Goal: Task Accomplishment & Management: Manage account settings

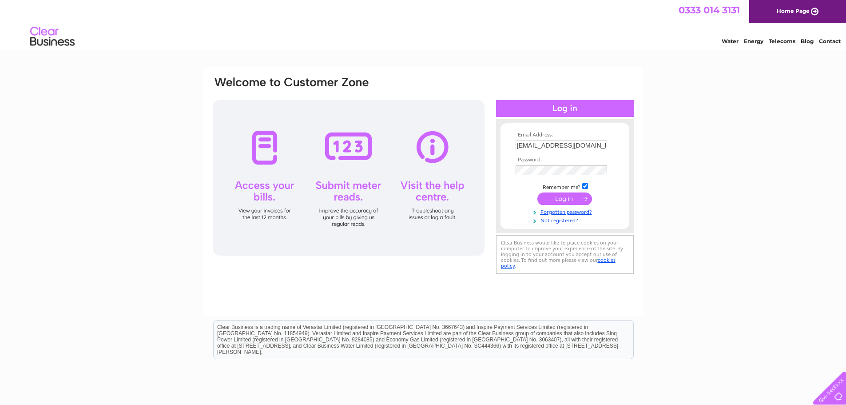
click at [562, 198] on input "submit" at bounding box center [564, 198] width 55 height 12
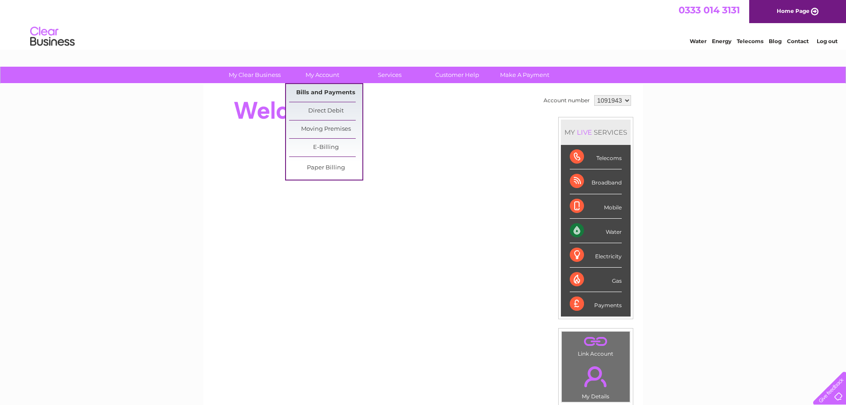
click at [314, 91] on link "Bills and Payments" at bounding box center [325, 93] width 73 height 18
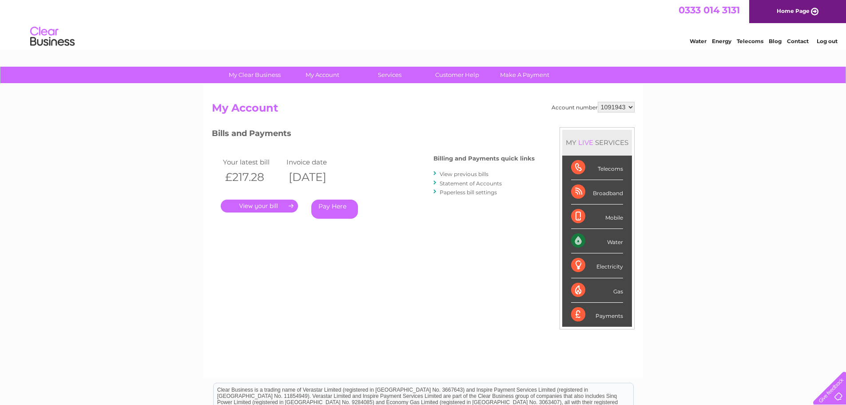
click at [263, 206] on link "." at bounding box center [259, 205] width 77 height 13
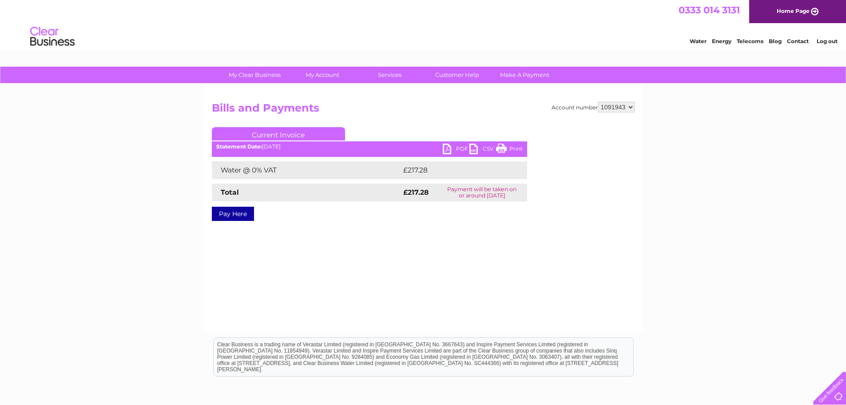
click at [445, 148] on link "PDF" at bounding box center [456, 149] width 27 height 13
click at [412, 118] on h2 "Bills and Payments" at bounding box center [423, 110] width 423 height 17
click at [827, 42] on link "Log out" at bounding box center [827, 41] width 21 height 7
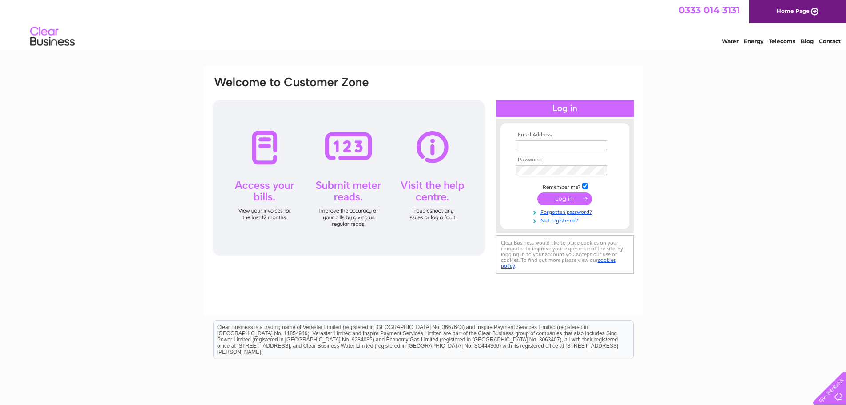
type input "[EMAIL_ADDRESS][DOMAIN_NAME]"
